Goal: Task Accomplishment & Management: Manage account settings

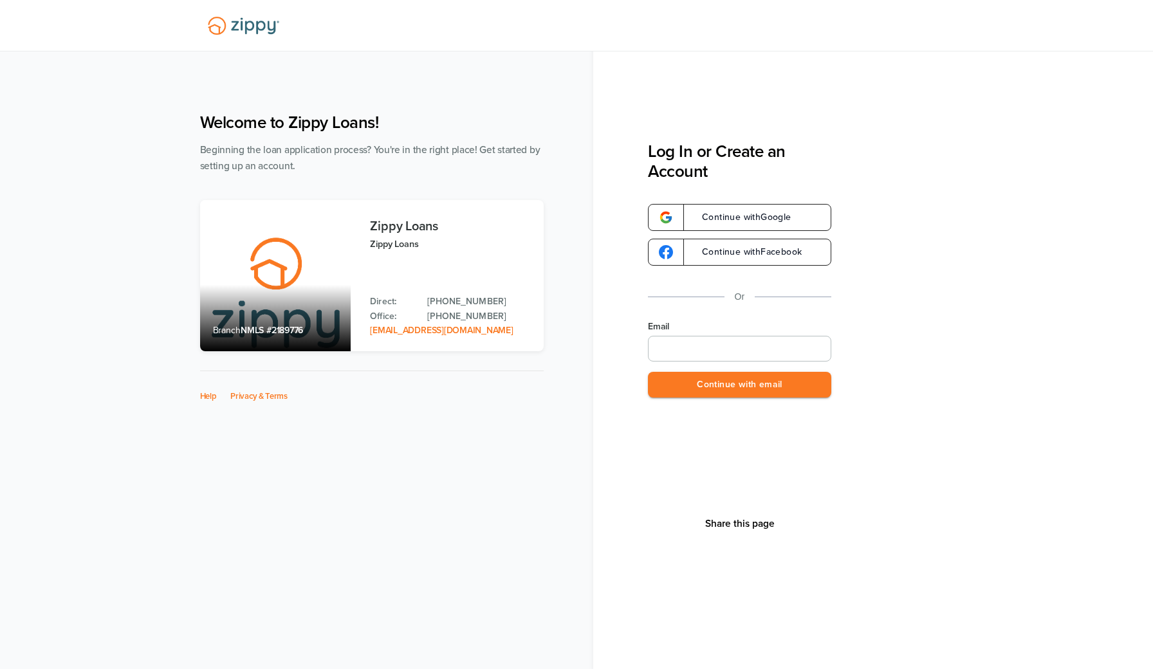
click at [671, 349] on input "Email" at bounding box center [739, 349] width 183 height 26
type input "**********"
click at [739, 384] on button "Continue with email" at bounding box center [739, 385] width 183 height 26
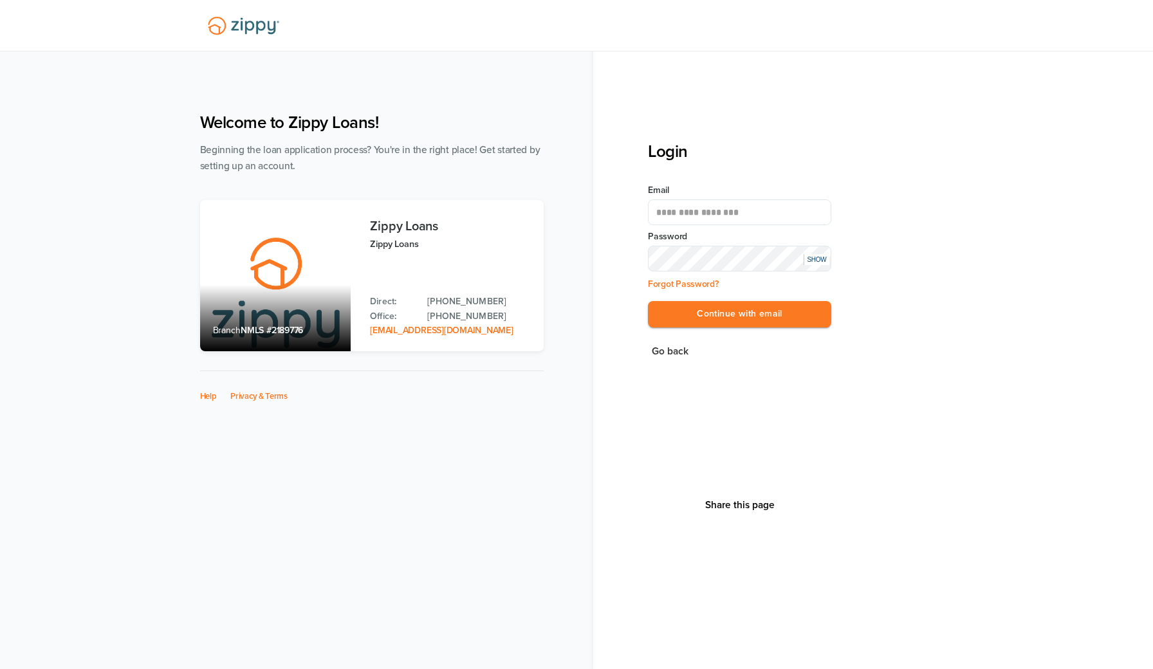
click at [739, 314] on button "Continue with email" at bounding box center [739, 314] width 183 height 26
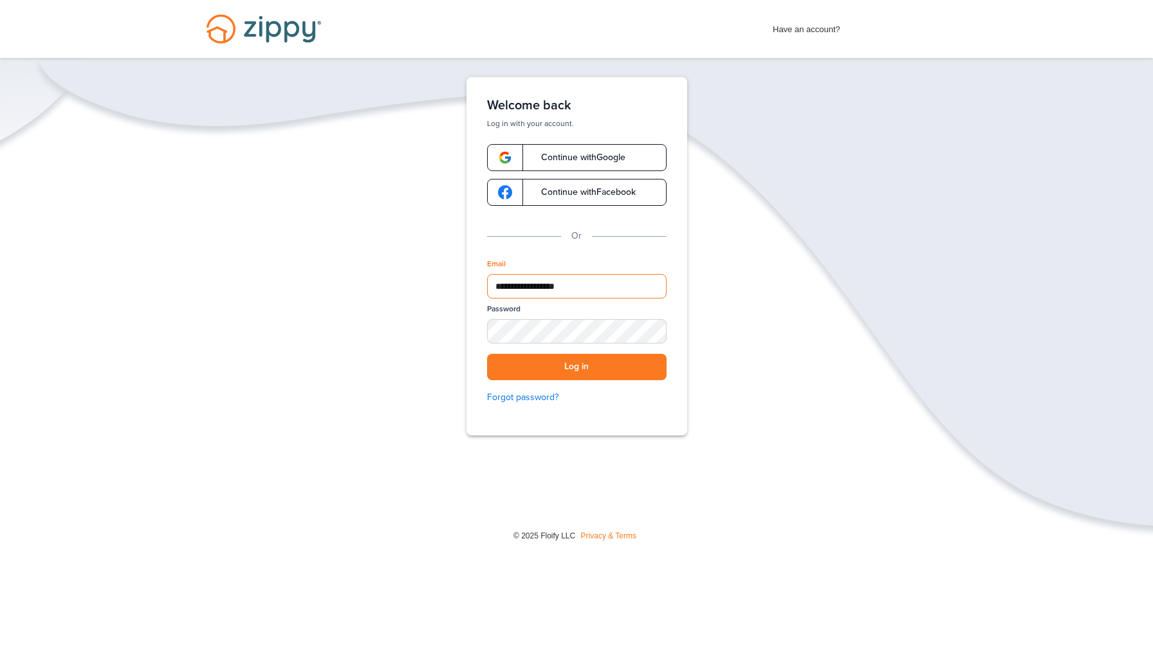
type input "**********"
click at [576, 367] on button "Log in" at bounding box center [576, 367] width 179 height 26
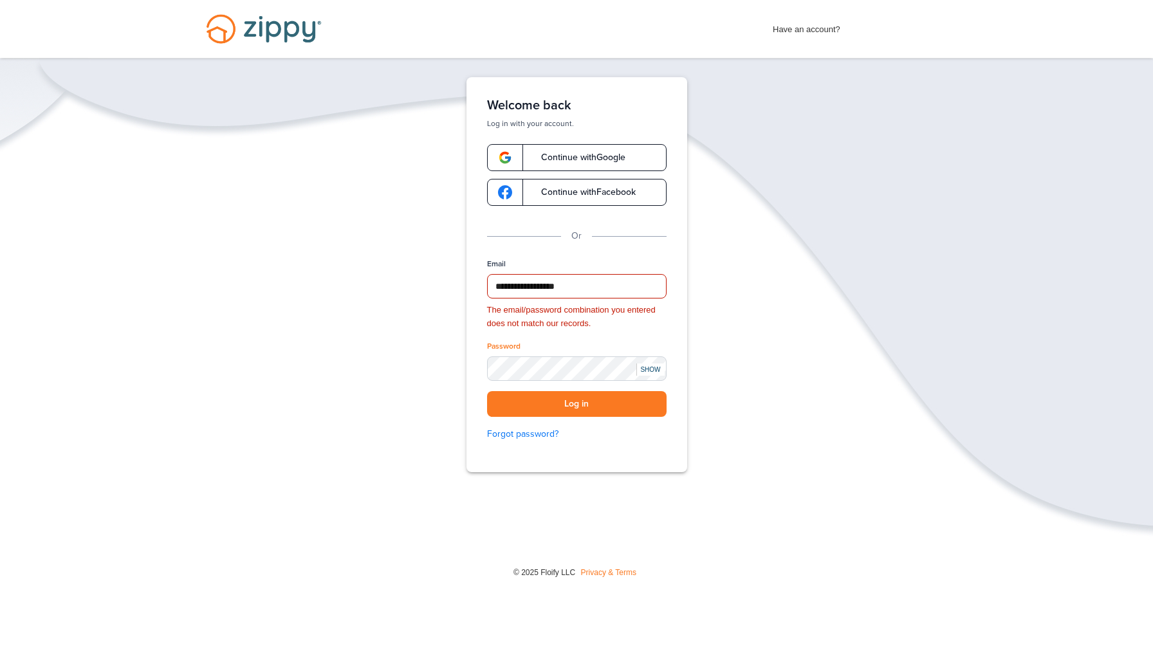
click at [650, 365] on div "SHOW" at bounding box center [650, 369] width 28 height 12
click at [576, 403] on button "Log in" at bounding box center [576, 404] width 179 height 26
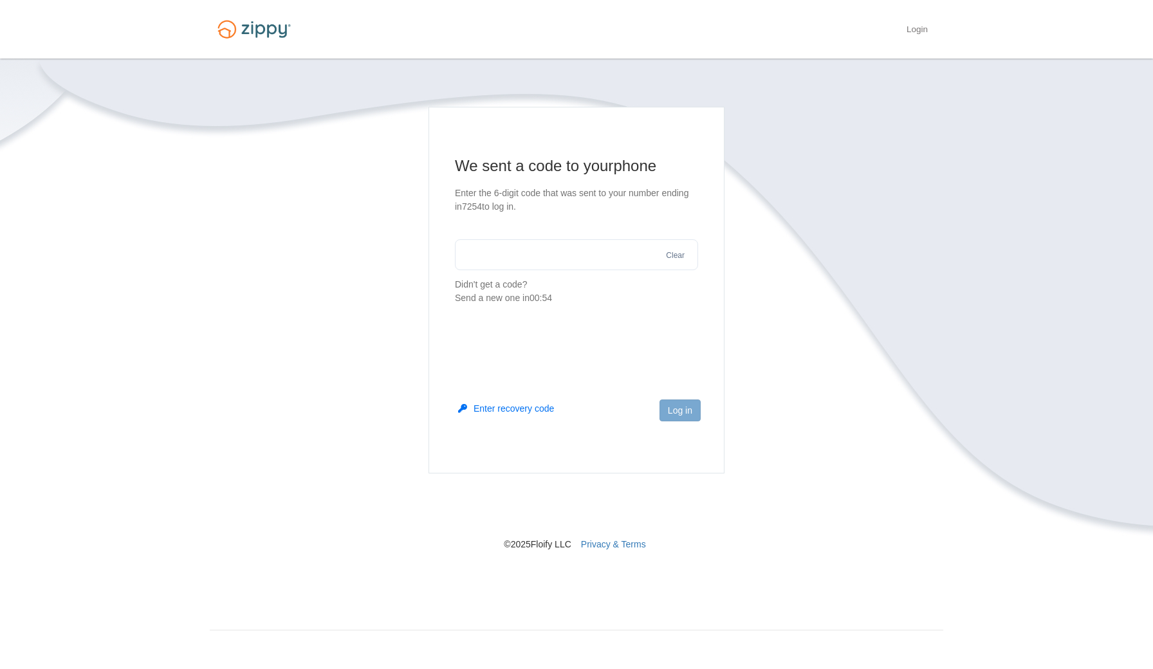
click at [505, 285] on p "Didn't get a code? Send a new one in 00:54" at bounding box center [576, 291] width 243 height 27
click at [533, 413] on button "Enter recovery code" at bounding box center [506, 408] width 96 height 13
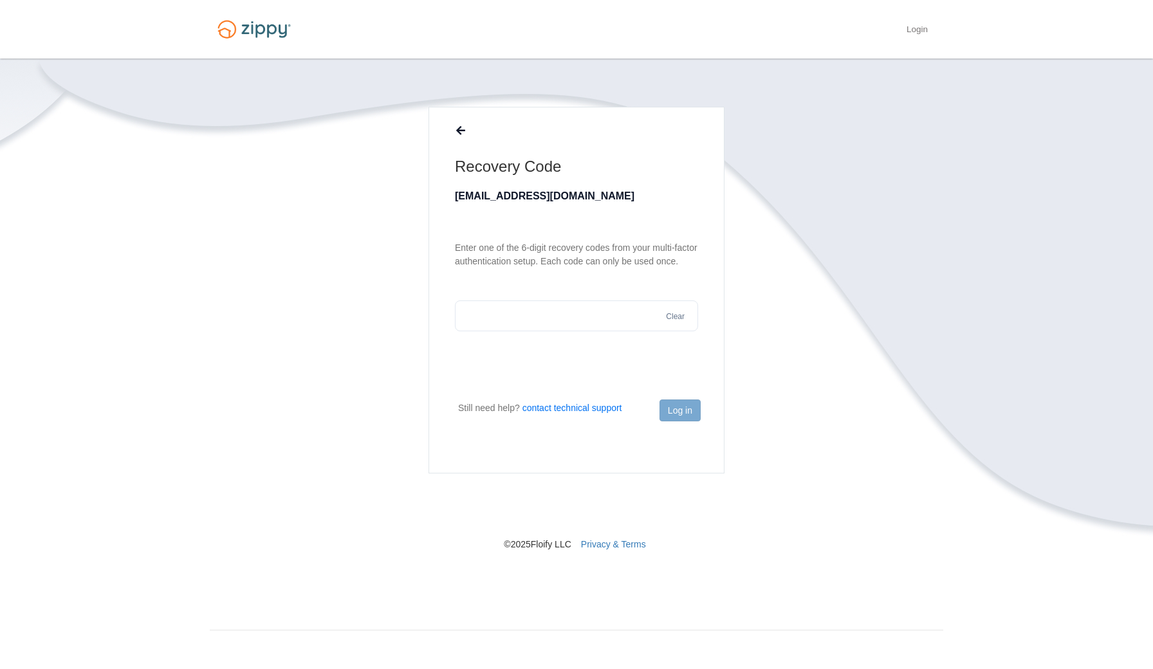
click at [524, 331] on input "text" at bounding box center [576, 315] width 243 height 31
